Goal: Information Seeking & Learning: Check status

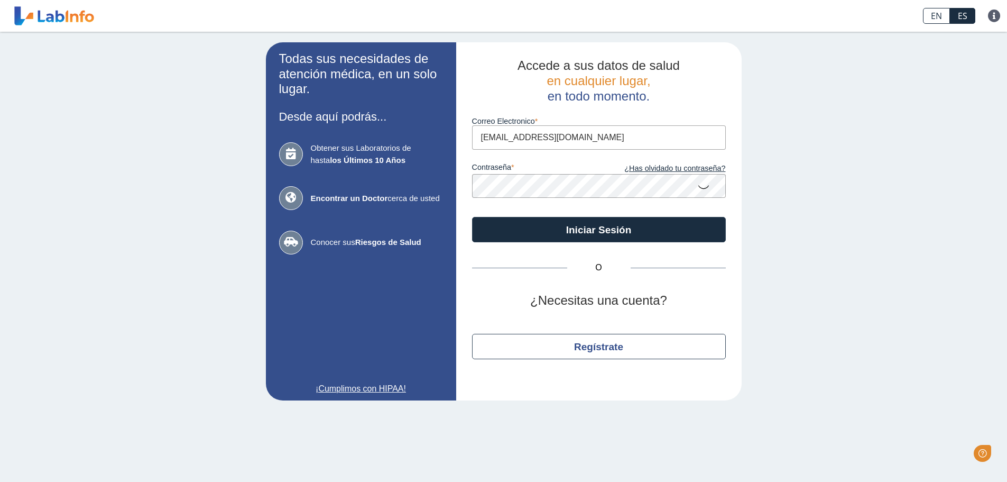
click at [601, 136] on input "[EMAIL_ADDRESS][DOMAIN_NAME]" at bounding box center [599, 137] width 254 height 24
type input "[EMAIL_ADDRESS][DOMAIN_NAME]"
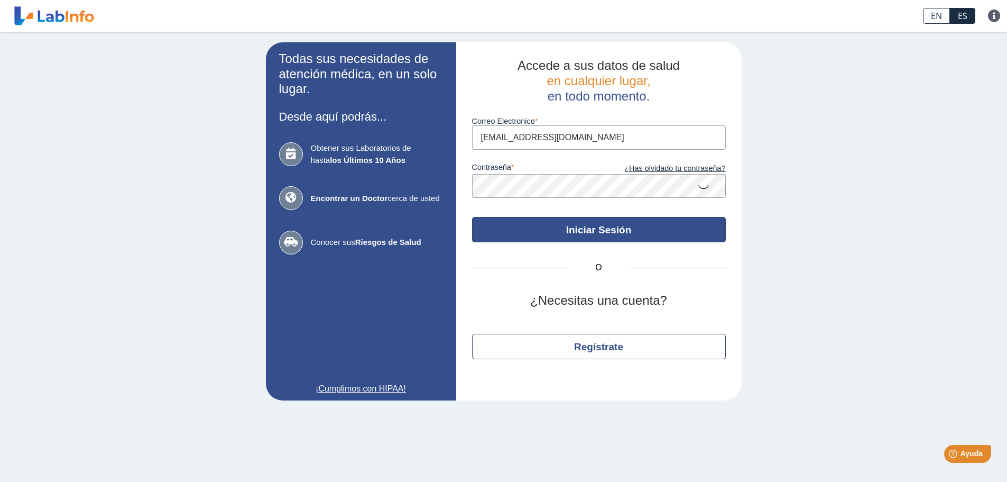
click at [530, 223] on button "Iniciar Sesión" at bounding box center [599, 229] width 254 height 25
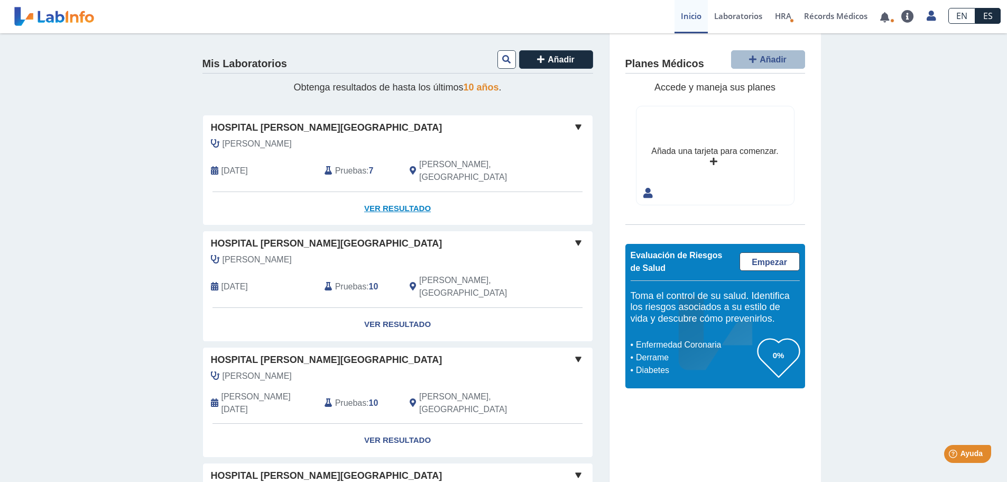
click at [398, 193] on link "Ver Resultado" at bounding box center [398, 208] width 390 height 33
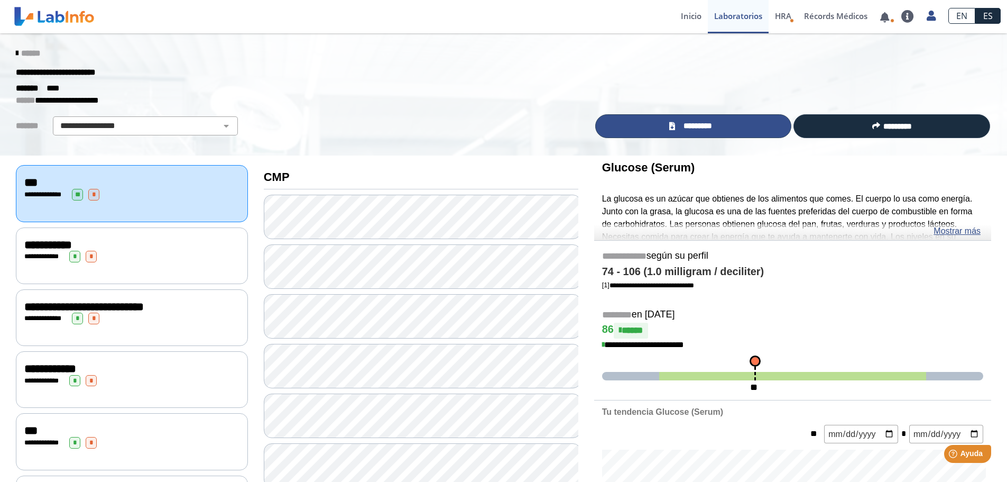
click at [702, 122] on span "*********" at bounding box center [698, 126] width 39 height 12
click at [728, 128] on link "*********" at bounding box center [693, 126] width 197 height 24
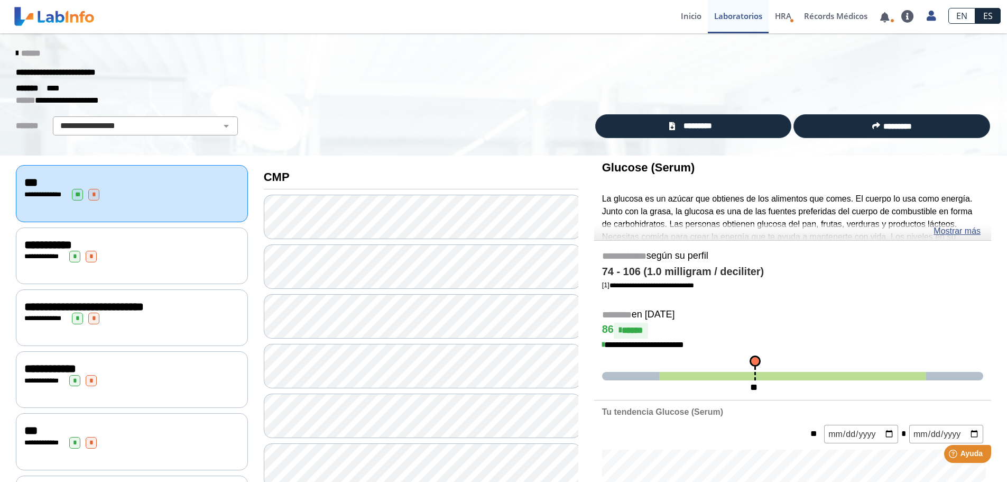
click at [114, 247] on div "**********" at bounding box center [131, 245] width 215 height 13
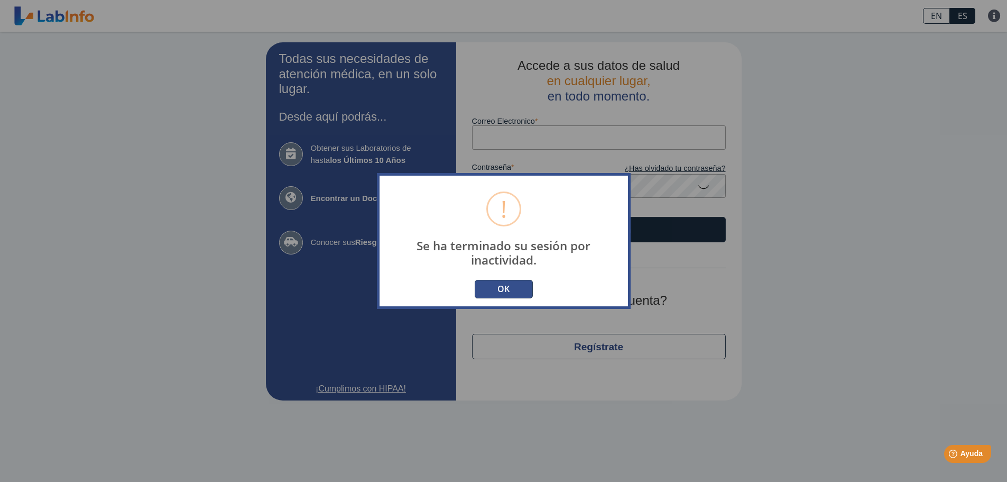
click at [523, 289] on button "OK" at bounding box center [504, 289] width 58 height 19
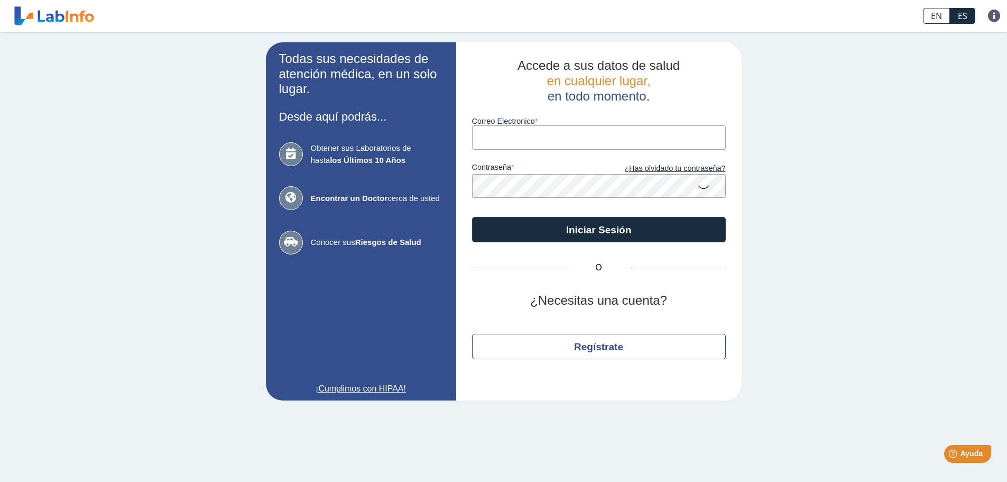
click at [493, 140] on input "Correo Electronico" at bounding box center [599, 137] width 254 height 24
type input "[EMAIL_ADDRESS][DOMAIN_NAME]"
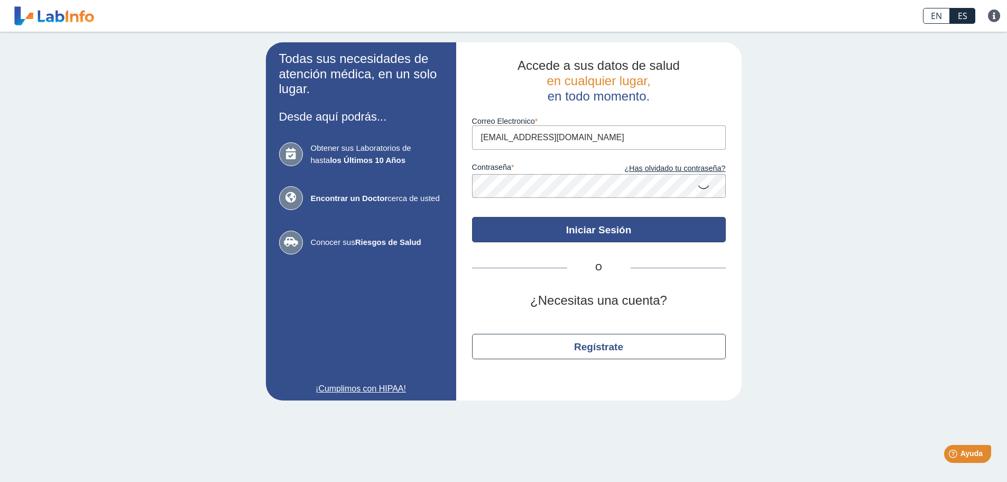
click at [568, 233] on button "Iniciar Sesión" at bounding box center [599, 229] width 254 height 25
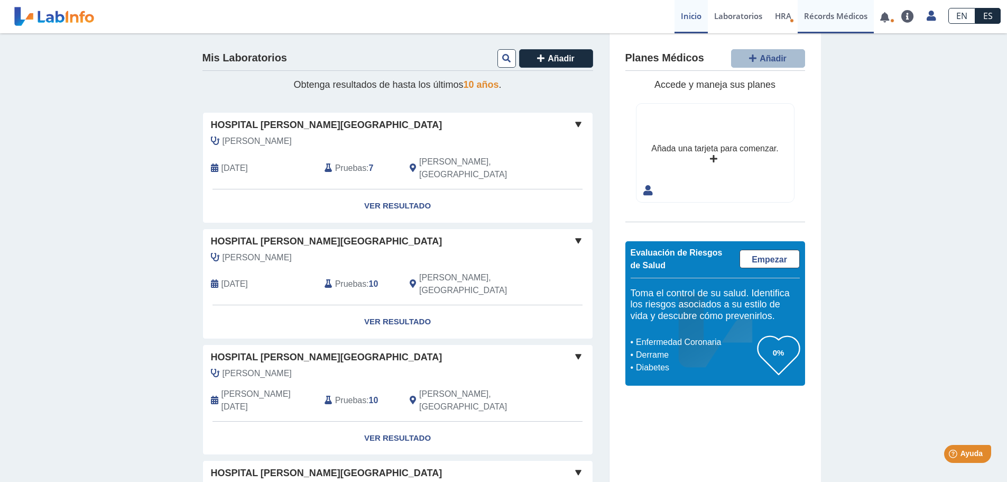
click at [849, 16] on link "Récords Médicos" at bounding box center [836, 16] width 76 height 33
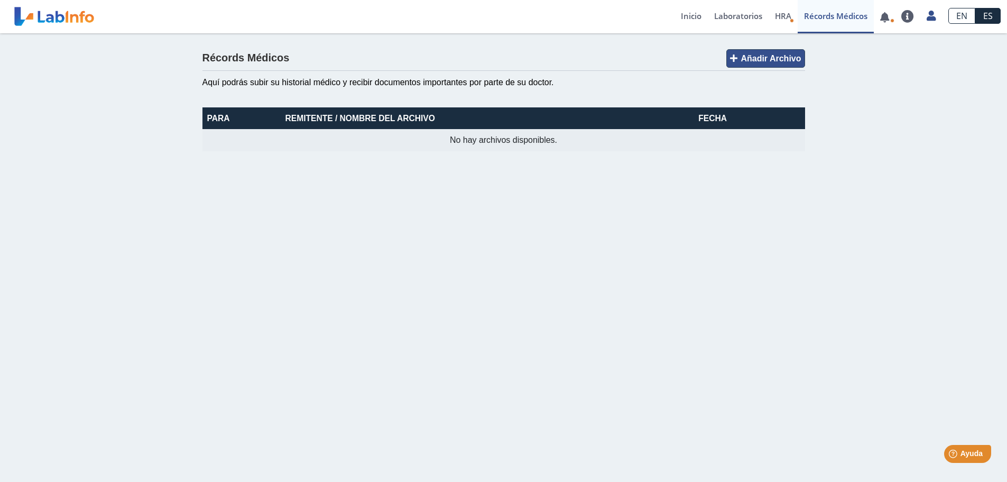
click at [757, 57] on span "Añadir Archivo" at bounding box center [771, 58] width 60 height 9
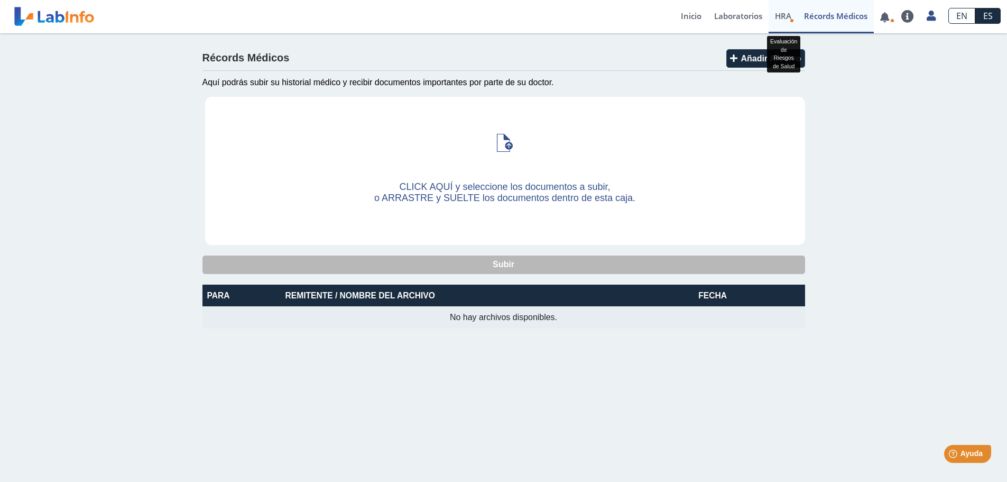
click at [787, 19] on span "HRA" at bounding box center [783, 16] width 16 height 11
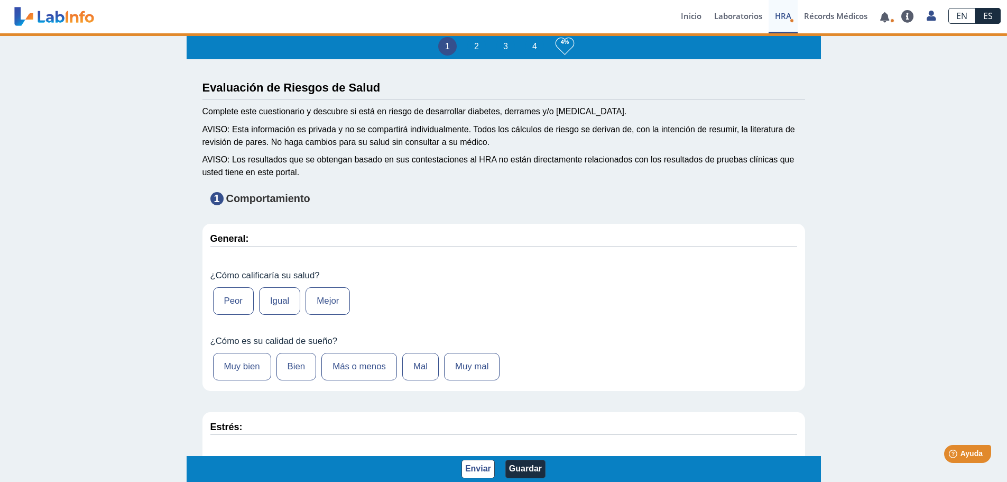
type input "[PERSON_NAME]"
type input "[DATE]"
select select
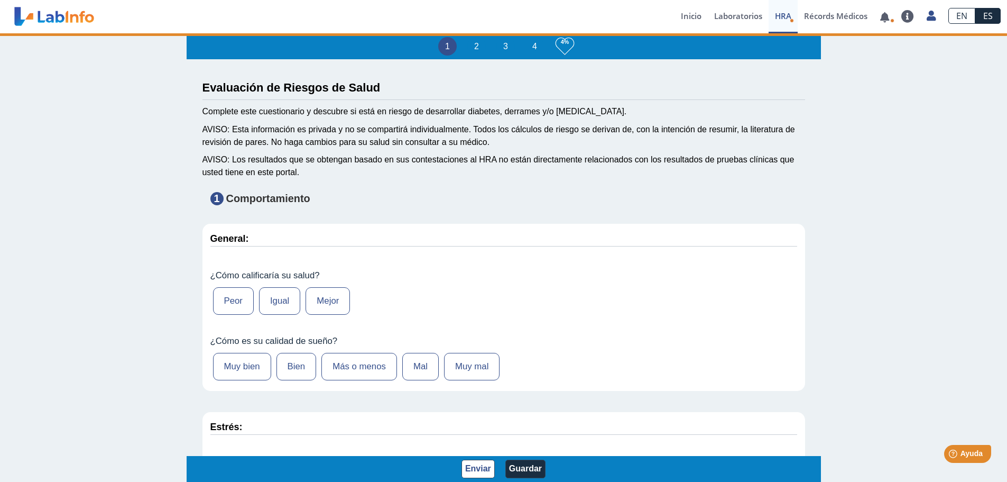
select select
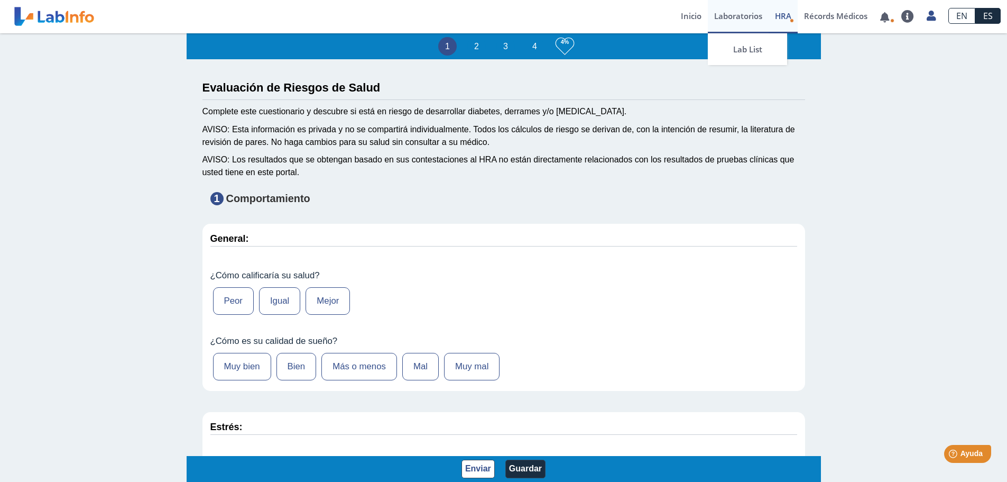
click at [746, 20] on link "Laboratorios" at bounding box center [738, 16] width 61 height 33
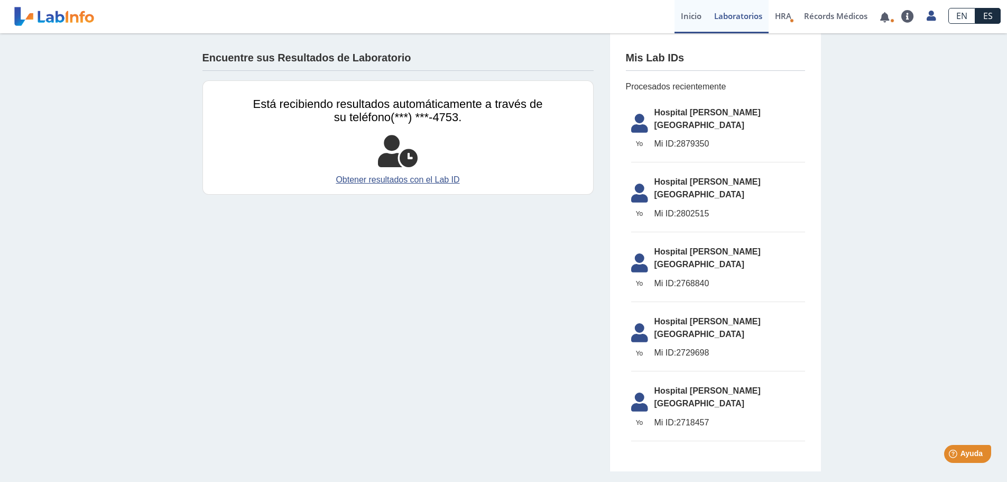
click at [694, 17] on link "Inicio" at bounding box center [691, 16] width 33 height 33
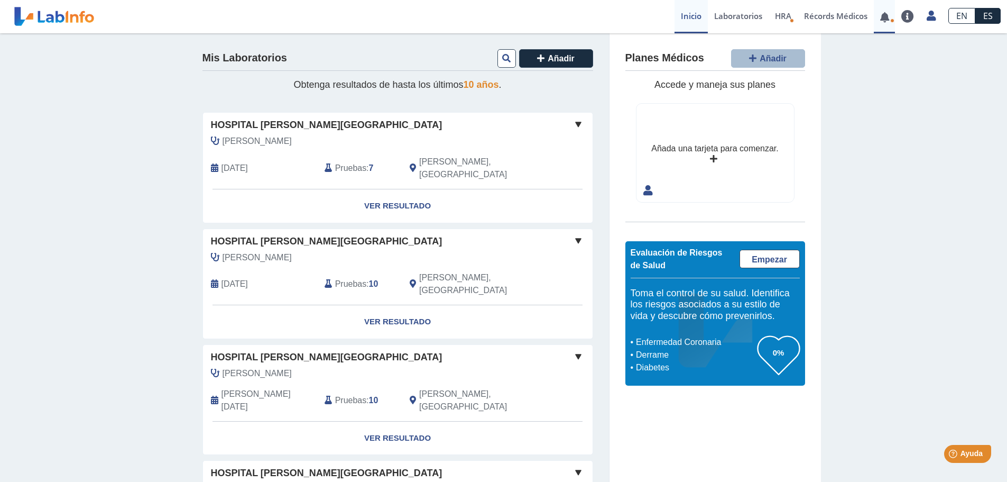
click at [886, 13] on link at bounding box center [885, 17] width 22 height 8
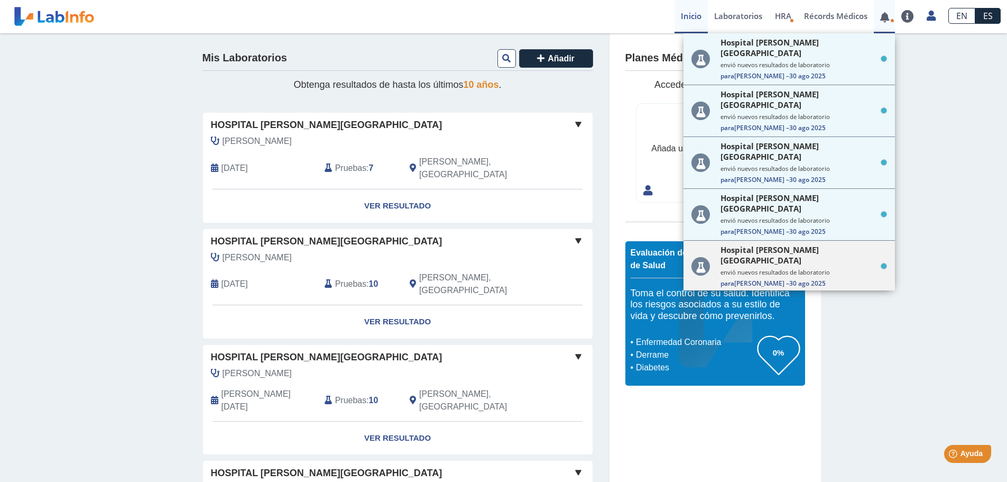
click at [826, 268] on small "envió nuevos resultados de laboratorio" at bounding box center [804, 272] width 167 height 8
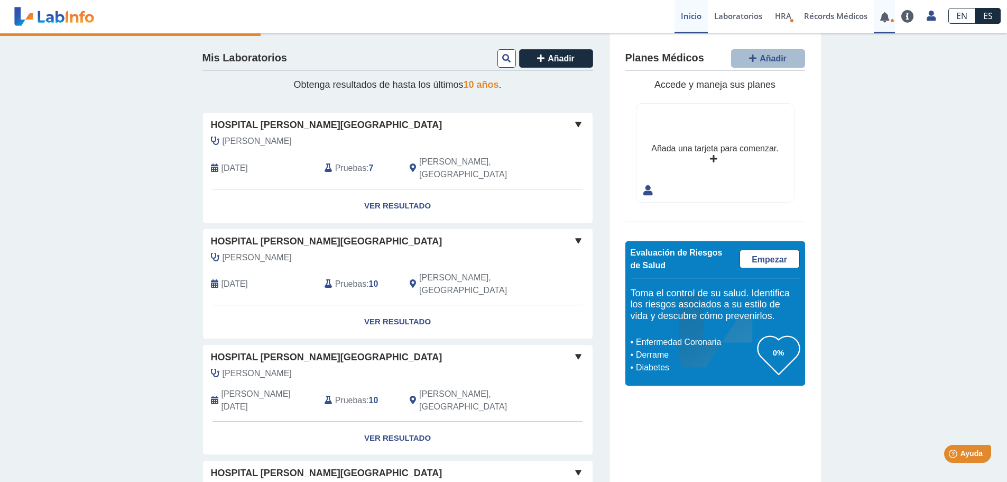
click at [887, 16] on link at bounding box center [885, 17] width 22 height 8
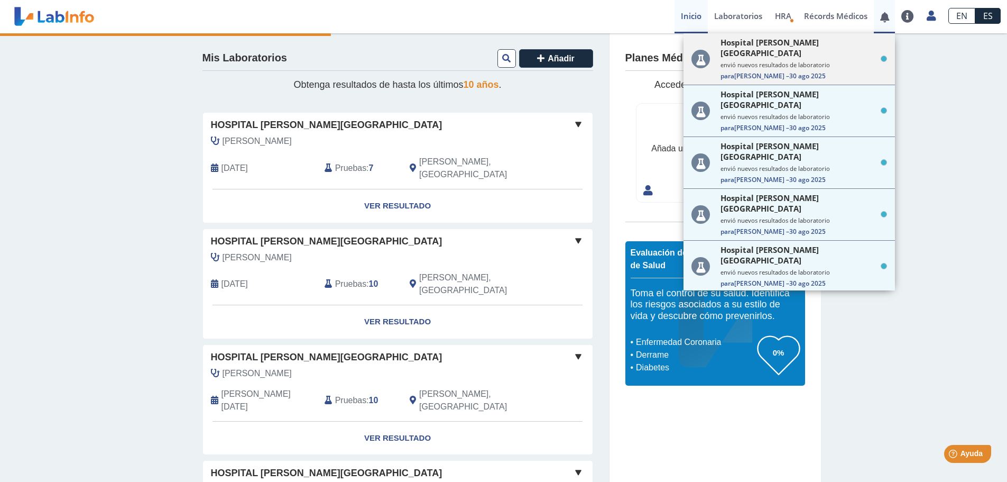
click at [812, 61] on small "envió nuevos resultados de laboratorio" at bounding box center [804, 65] width 167 height 8
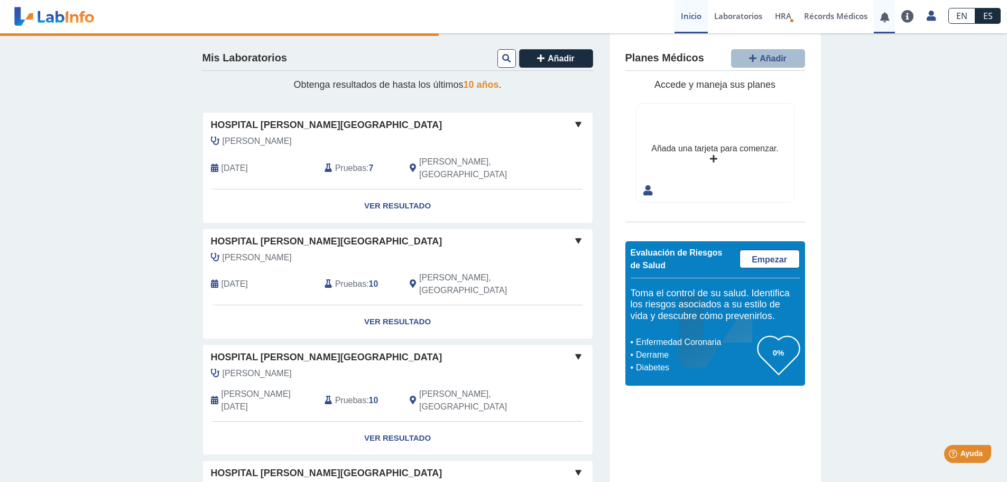
click at [884, 16] on link at bounding box center [885, 17] width 22 height 8
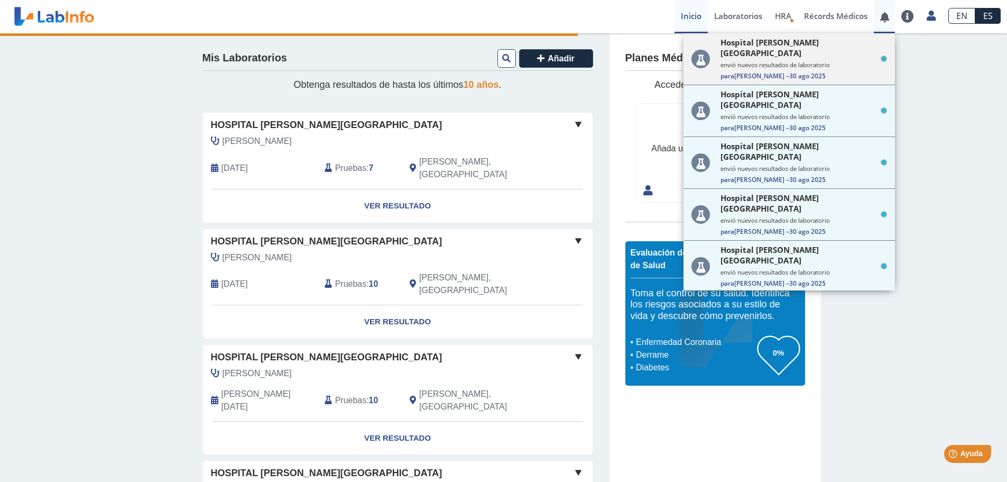
click at [831, 61] on small "envió nuevos resultados de laboratorio" at bounding box center [804, 65] width 167 height 8
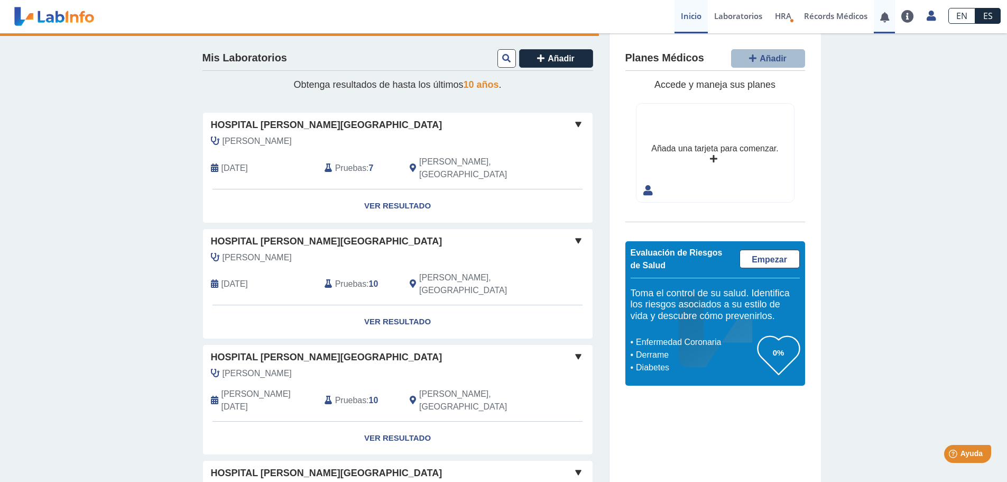
click at [885, 17] on link at bounding box center [885, 17] width 22 height 8
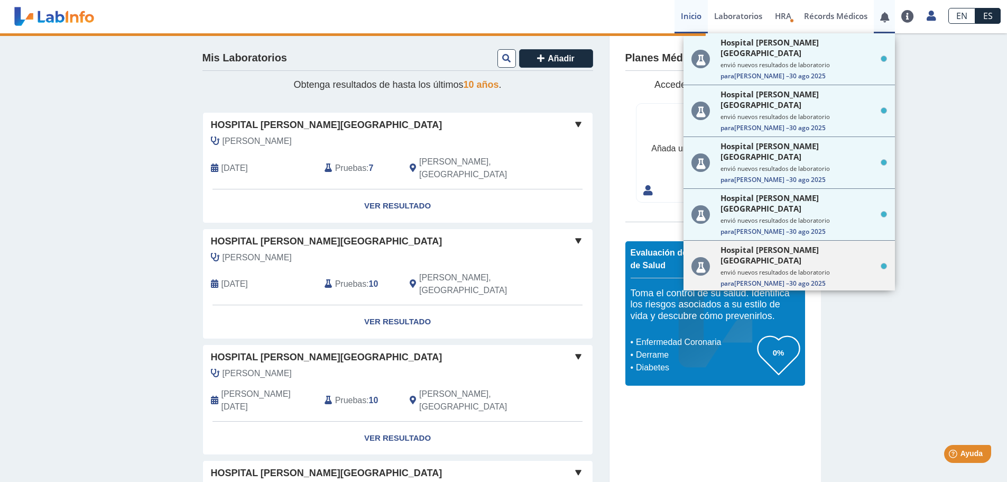
click at [822, 244] on div "Hospital [PERSON_NAME] envió nuevos resultados de laboratorio Para [PERSON_NAME…" at bounding box center [804, 265] width 167 height 43
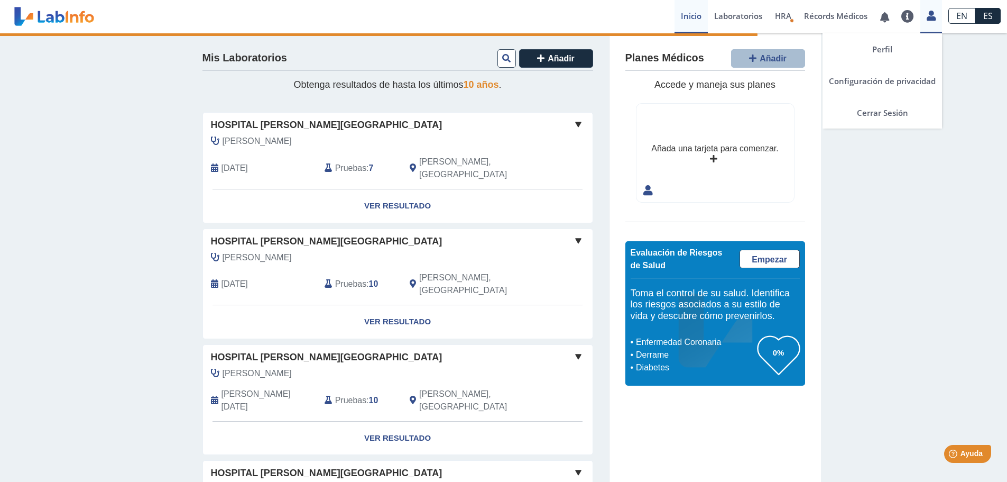
click at [925, 16] on link at bounding box center [932, 14] width 22 height 14
click at [874, 51] on link "Perfil" at bounding box center [883, 49] width 120 height 32
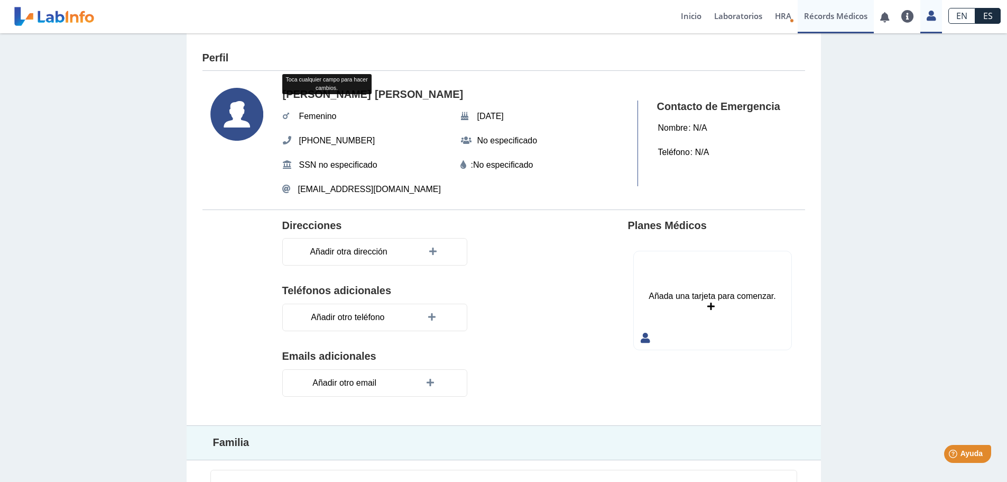
click at [844, 19] on link "Récords Médicos" at bounding box center [836, 16] width 76 height 33
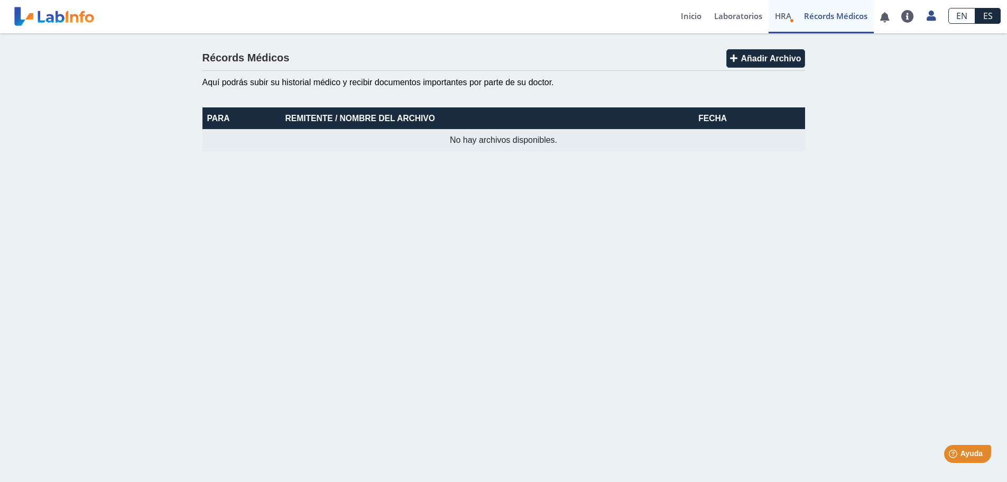
click at [776, 21] on link "HRA Evaluación de Riesgos de Salud" at bounding box center [783, 16] width 29 height 33
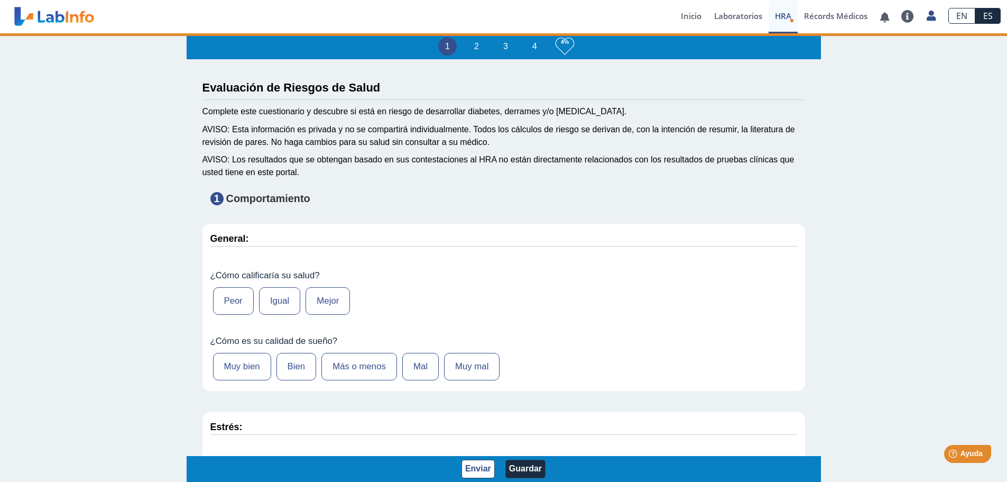
type input "[PERSON_NAME]"
type input "[DATE]"
select select
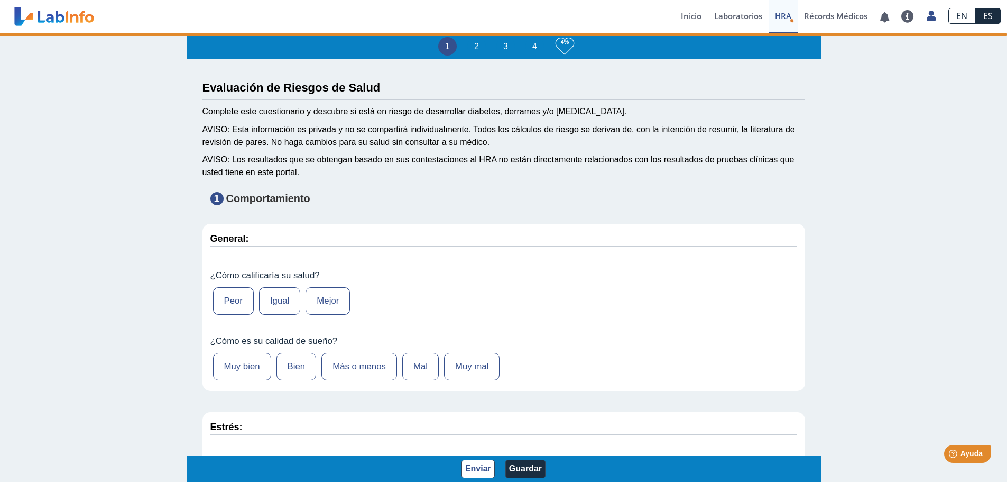
select select
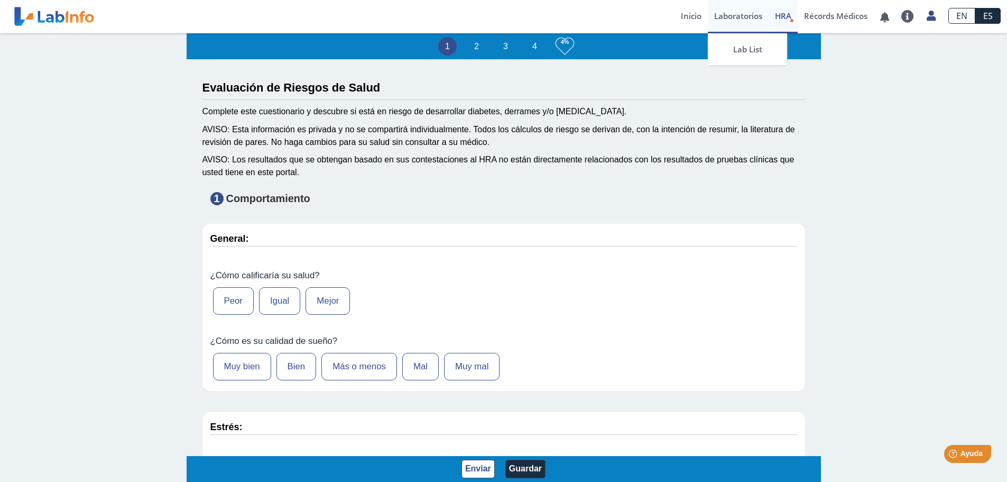
click at [744, 21] on link "Laboratorios" at bounding box center [738, 16] width 61 height 33
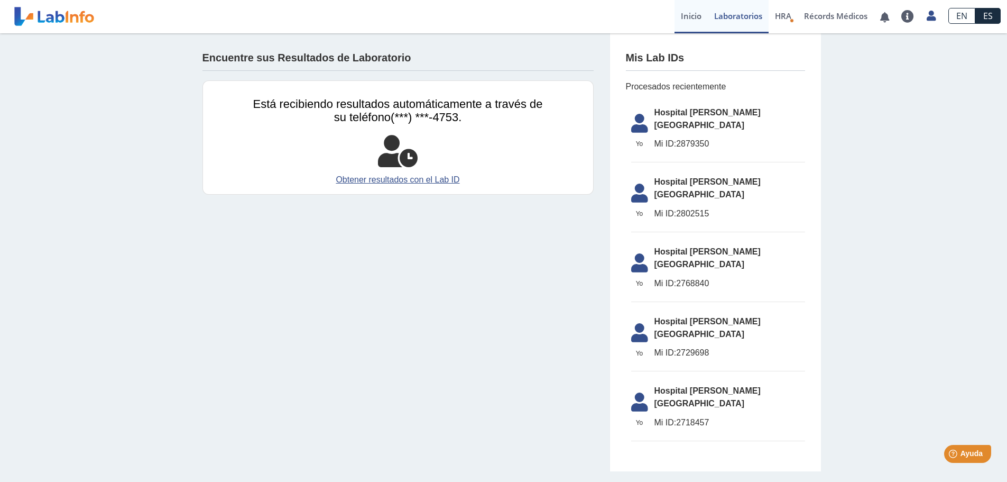
click at [691, 18] on link "Inicio" at bounding box center [691, 16] width 33 height 33
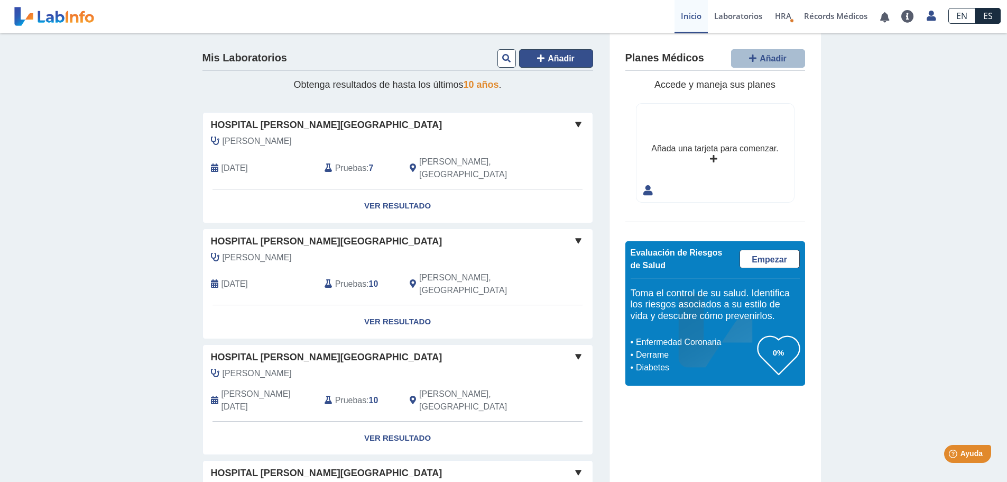
click at [540, 60] on button "Añadir" at bounding box center [556, 58] width 74 height 19
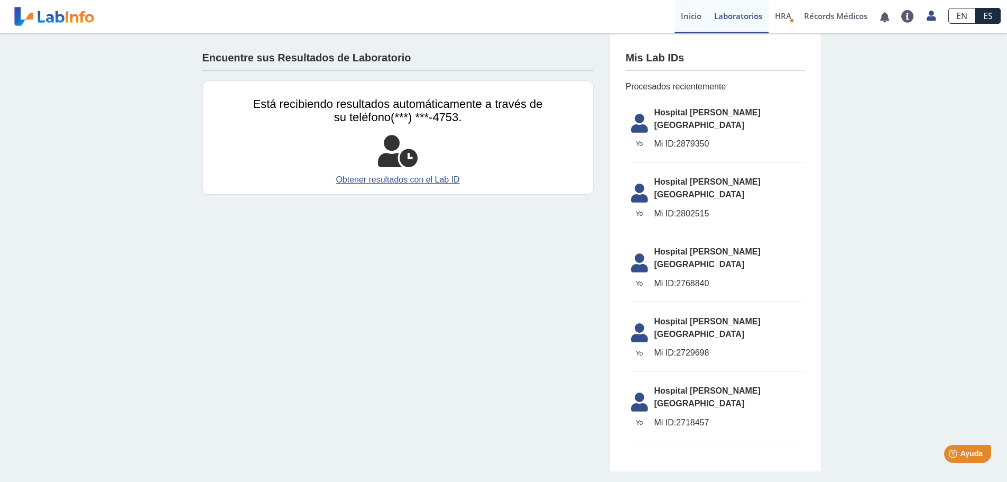
click at [691, 13] on link "Inicio" at bounding box center [691, 16] width 33 height 33
